Goal: Check status: Check status

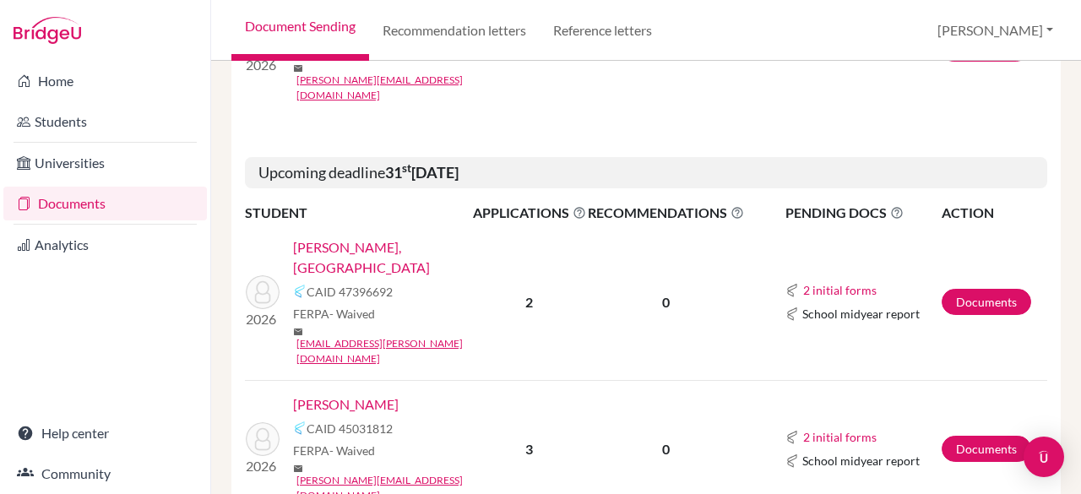
scroll to position [588, 0]
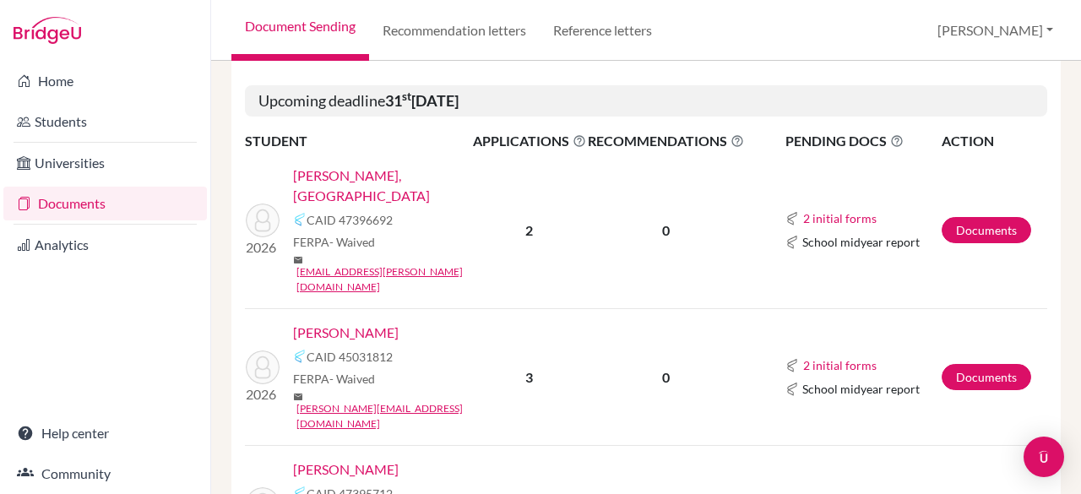
click at [360, 459] on link "[PERSON_NAME]" at bounding box center [346, 469] width 106 height 20
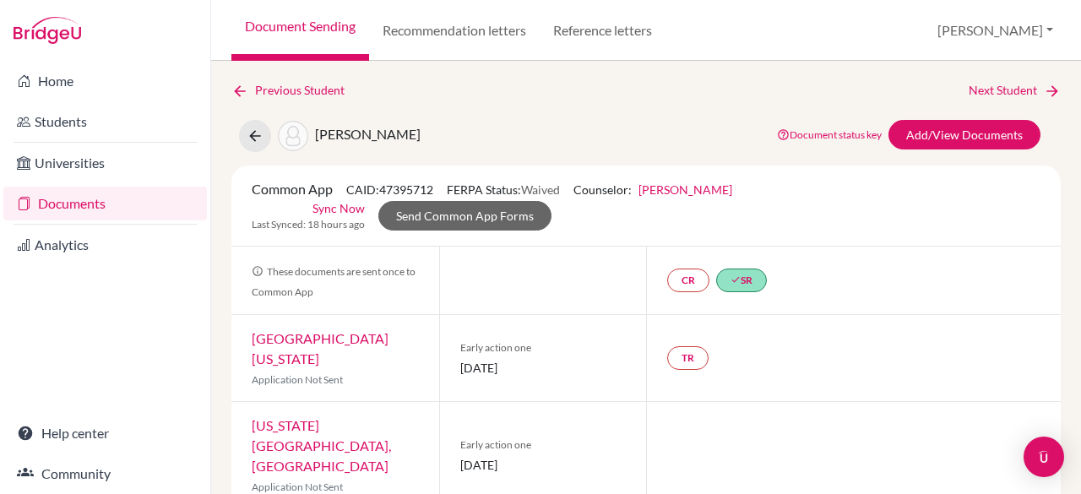
click at [61, 202] on link "Documents" at bounding box center [104, 204] width 203 height 34
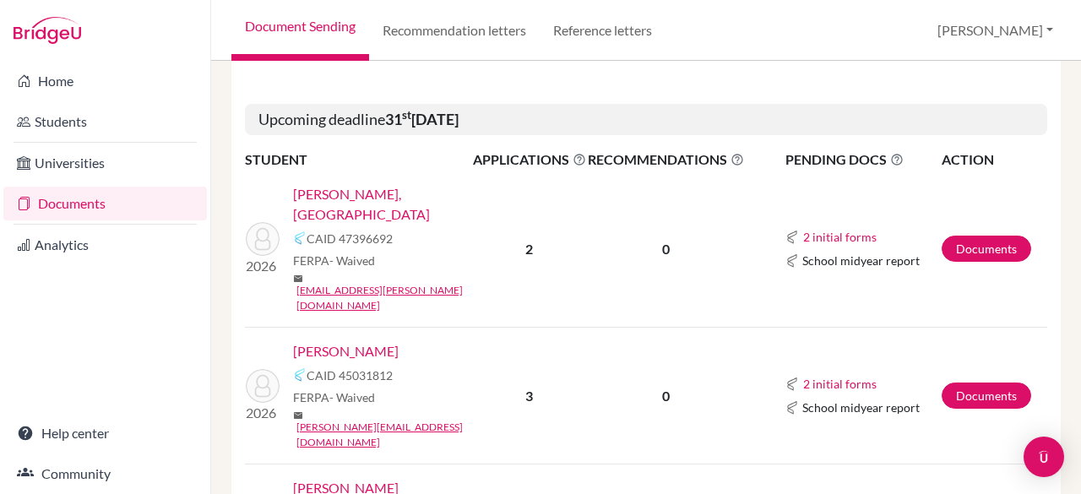
scroll to position [583, 0]
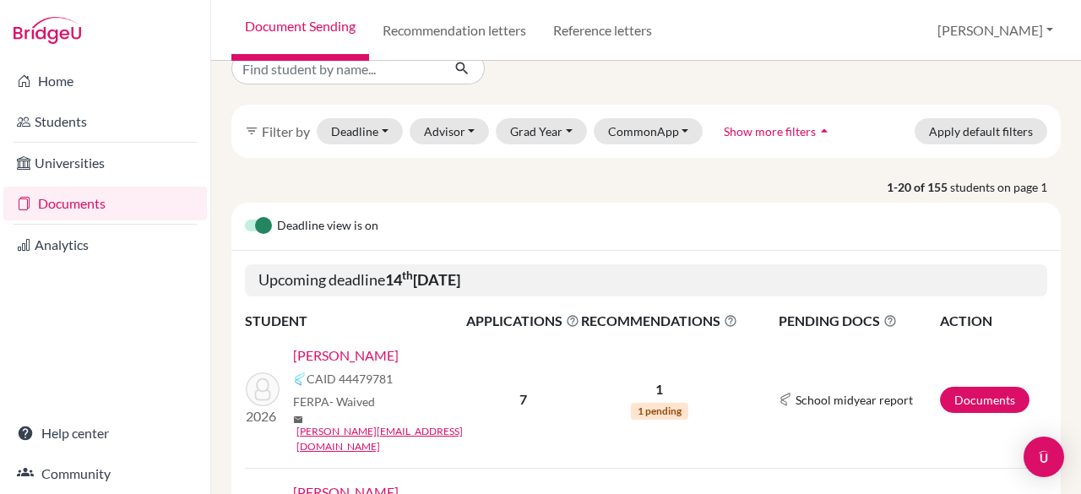
scroll to position [0, 0]
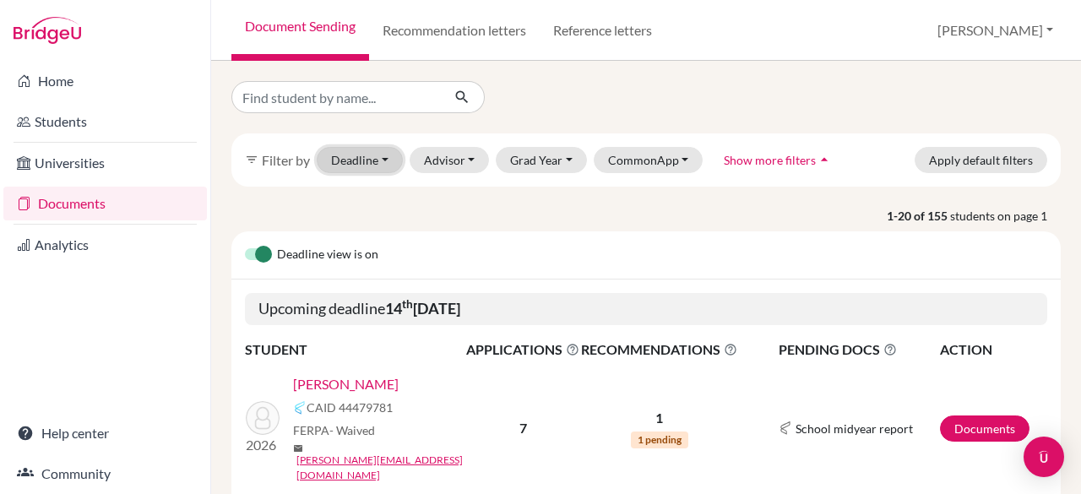
click at [390, 156] on button "Deadline - Select a date range Or double click for a single date selection Toda…" at bounding box center [360, 160] width 86 height 26
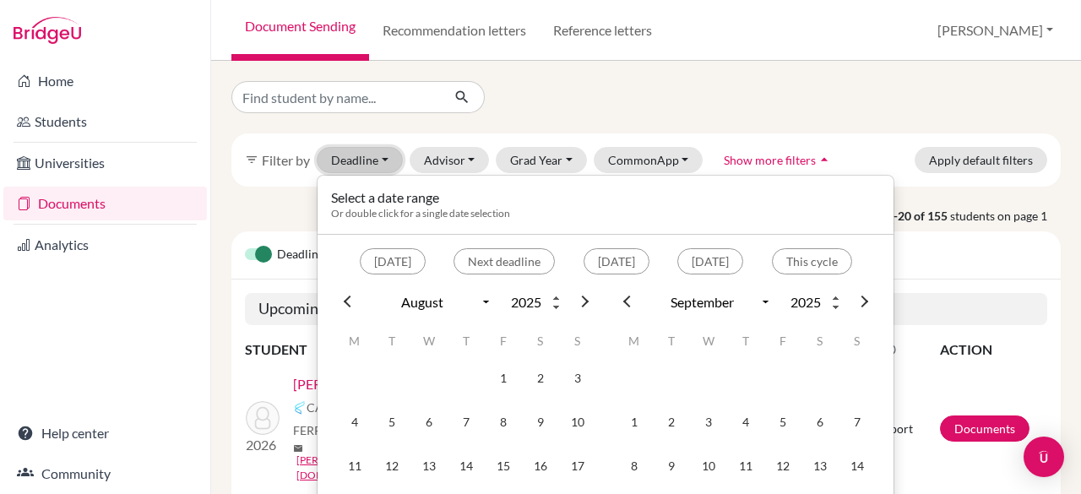
click at [390, 156] on button "Deadline - Select a date range Or double click for a single date selection Toda…" at bounding box center [360, 160] width 86 height 26
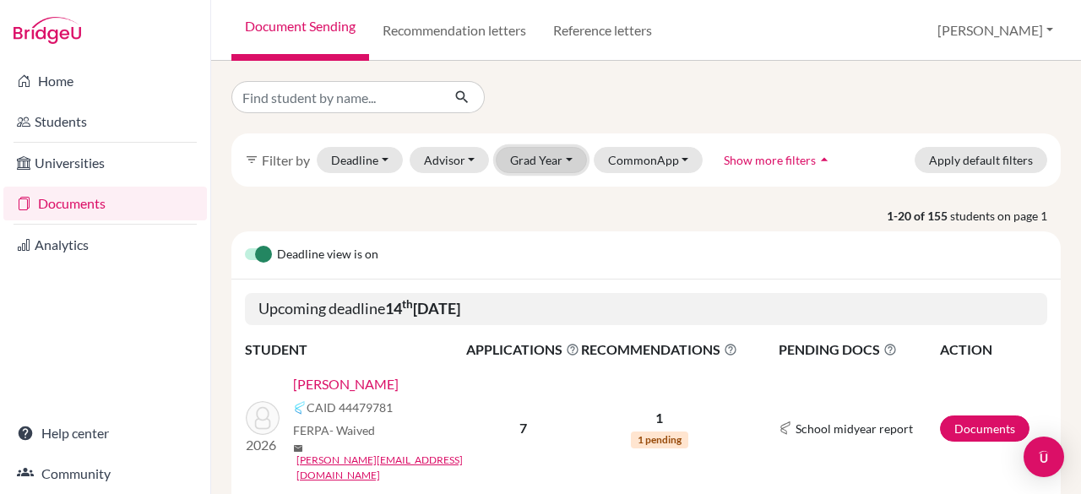
click at [565, 164] on button "Grad Year" at bounding box center [541, 160] width 91 height 26
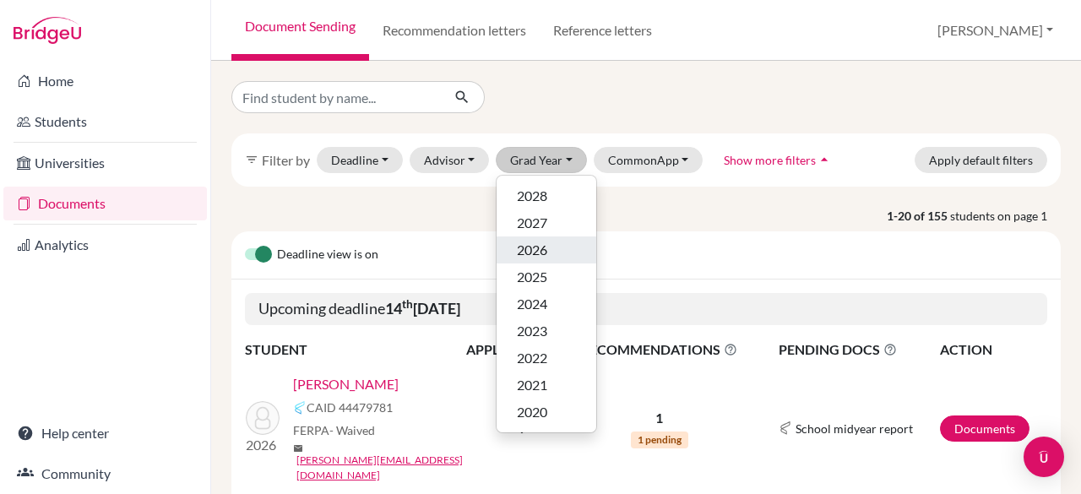
click at [554, 250] on div "2026" at bounding box center [546, 250] width 59 height 20
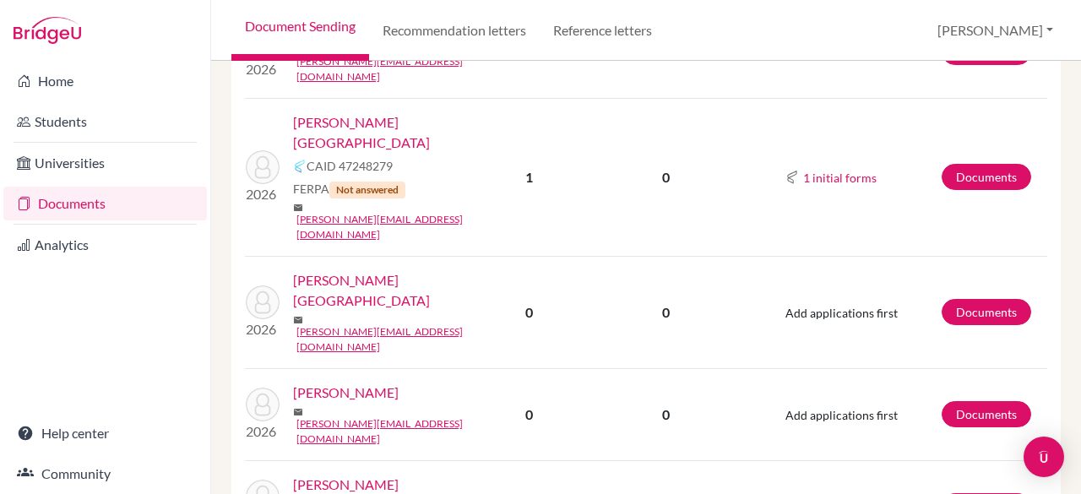
scroll to position [1819, 0]
